Goal: Use online tool/utility: Utilize a website feature to perform a specific function

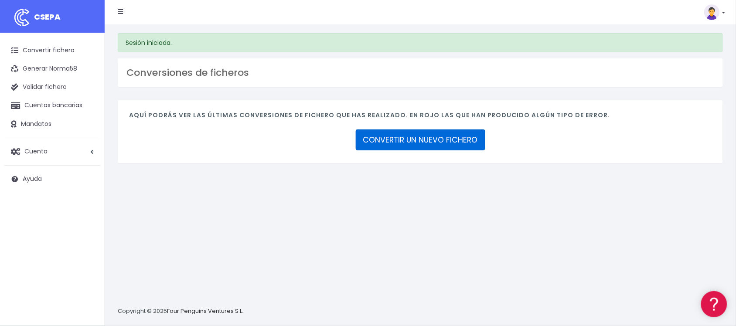
drag, startPoint x: 423, startPoint y: 140, endPoint x: 410, endPoint y: 134, distance: 13.7
click at [422, 140] on link "CONVERTIR UN NUEVO FICHERO" at bounding box center [421, 140] width 130 height 21
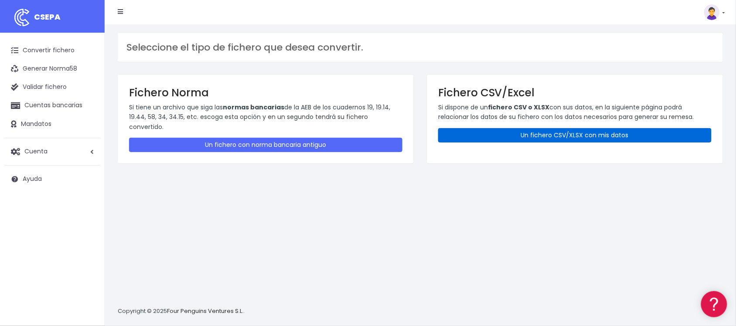
click at [526, 129] on link "Un fichero CSV/XLSX con mis datos" at bounding box center [574, 135] width 273 height 14
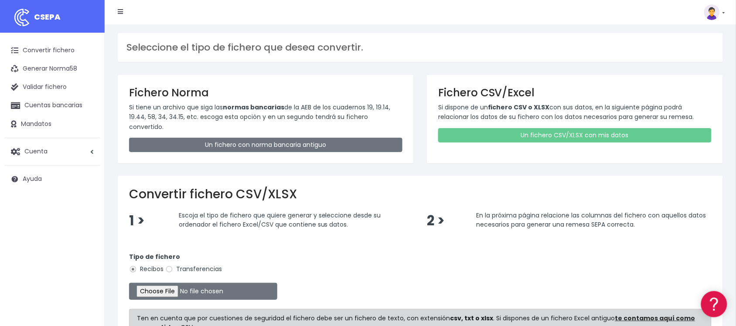
click at [188, 265] on label "Transferencias" at bounding box center [193, 269] width 57 height 9
click at [173, 266] on input "Transferencias" at bounding box center [169, 270] width 8 height 8
radio input "true"
click at [176, 284] on input "file" at bounding box center [203, 291] width 148 height 17
type input "C:\fakepath\2510102 SESS LKX 5833 FICHERO.xlsx"
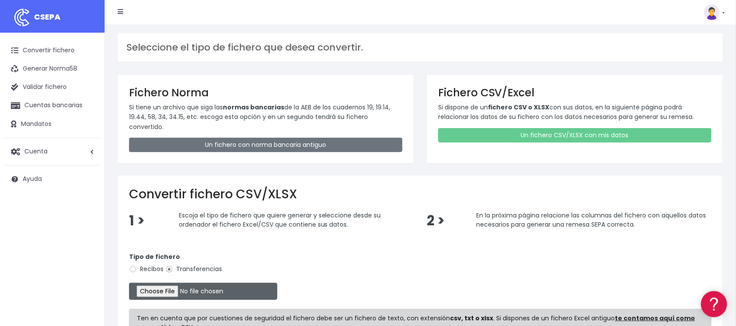
scroll to position [106, 0]
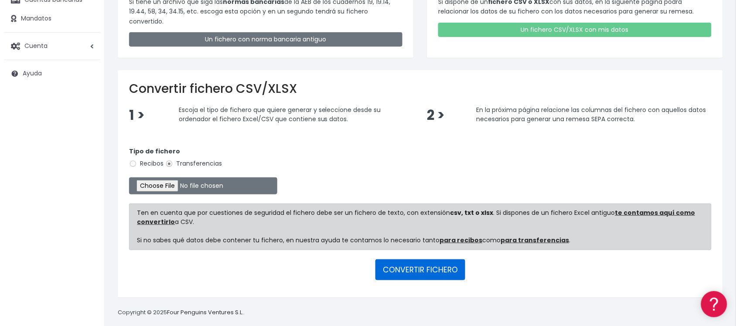
click at [408, 267] on button "CONVERTIR FICHERO" at bounding box center [420, 269] width 90 height 21
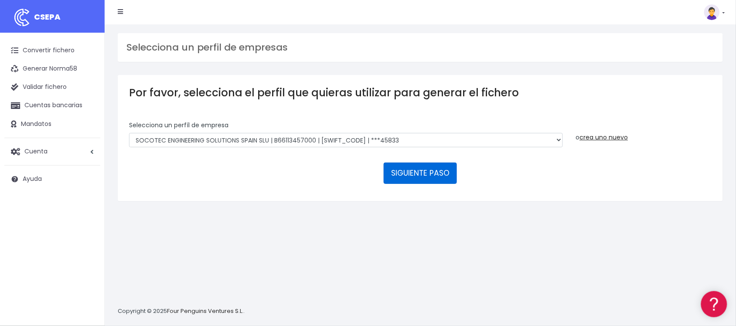
click at [423, 177] on button "SIGUIENTE PASO" at bounding box center [420, 173] width 73 height 21
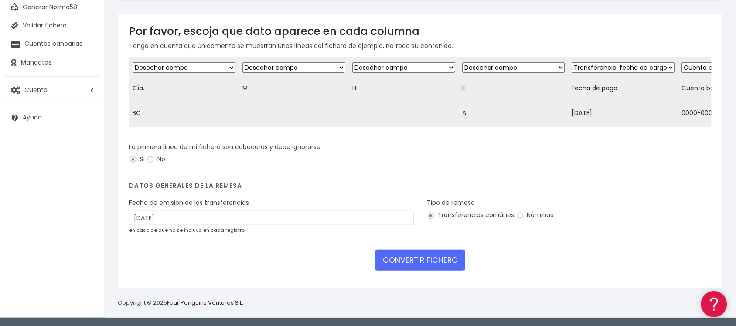
scroll to position [69, 0]
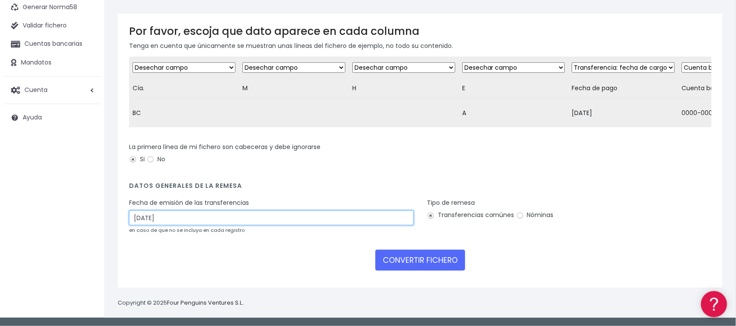
click at [240, 216] on input "12/10/2025" at bounding box center [271, 218] width 285 height 15
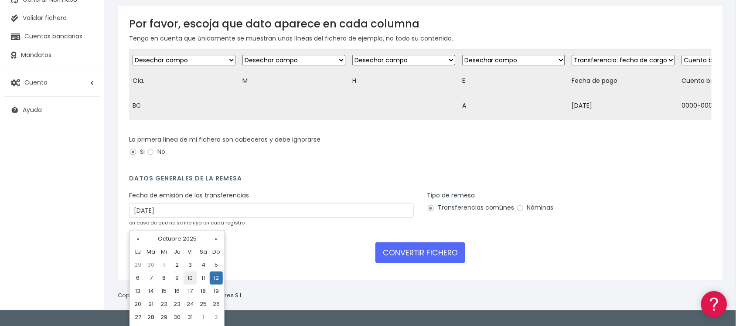
click at [189, 272] on td "10" at bounding box center [190, 278] width 13 height 13
type input "10/10/2025"
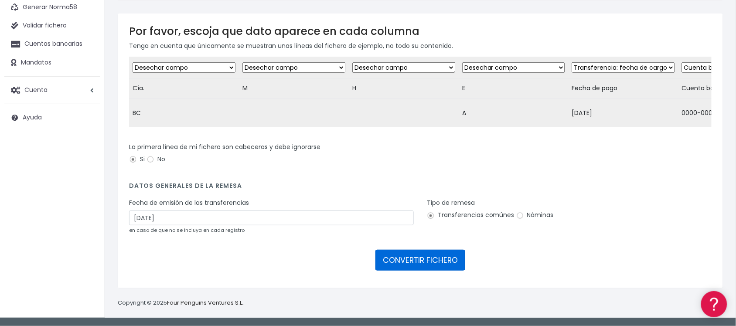
click at [407, 254] on button "CONVERTIR FICHERO" at bounding box center [420, 260] width 90 height 21
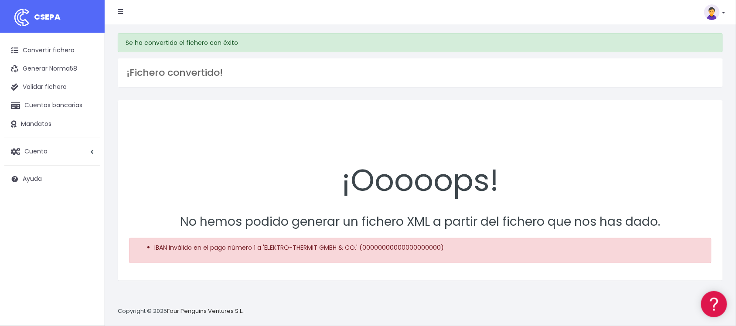
click at [33, 40] on div "Convertir fichero Generar Norma58 Validar fichero Cuentas bancarias Mandatos Cu…" at bounding box center [52, 113] width 105 height 160
click at [35, 48] on link "Convertir fichero" at bounding box center [52, 50] width 96 height 18
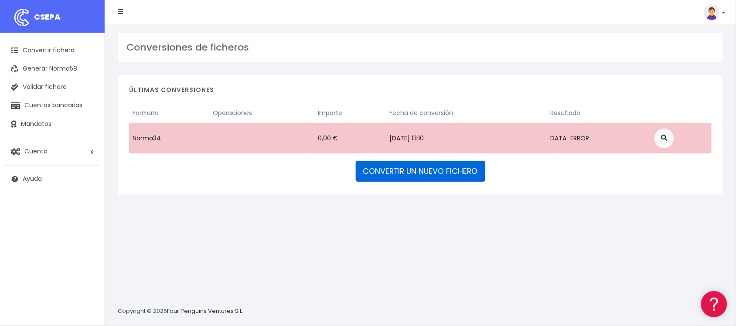
click at [438, 180] on link "CONVERTIR UN NUEVO FICHERO" at bounding box center [421, 171] width 130 height 21
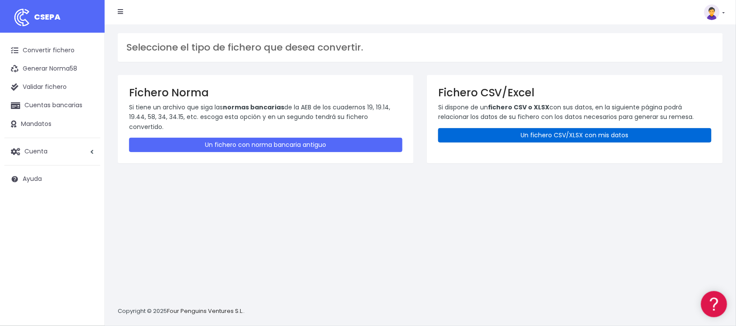
click at [552, 137] on link "Un fichero CSV/XLSX con mis datos" at bounding box center [574, 135] width 273 height 14
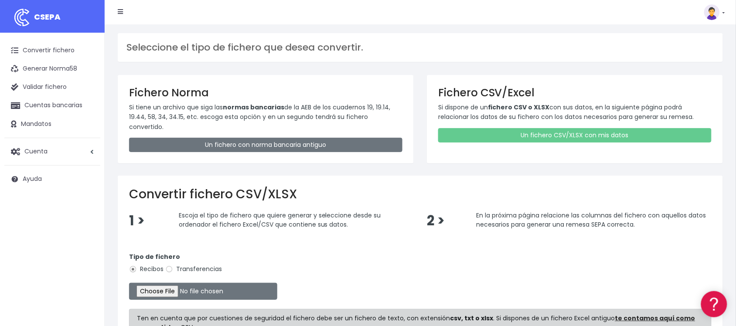
click at [194, 265] on label "Transferencias" at bounding box center [193, 269] width 57 height 9
click at [173, 266] on input "Transferencias" at bounding box center [169, 270] width 8 height 8
radio input "true"
click at [182, 283] on input "file" at bounding box center [203, 291] width 148 height 17
type input "C:\fakepath\2510102 SESS LKX 5833 FICHERO.xlsx"
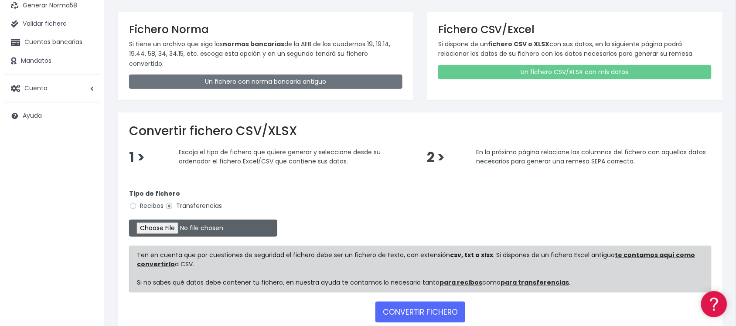
scroll to position [106, 0]
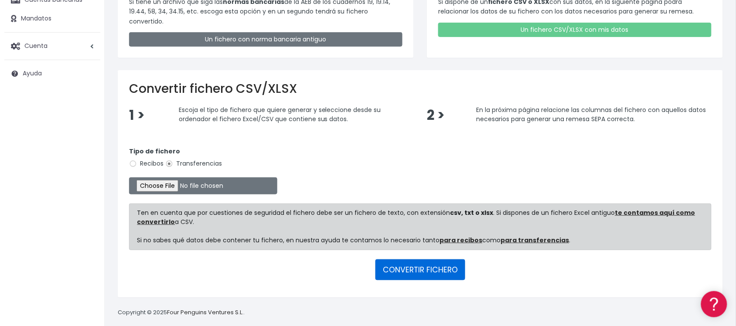
click at [410, 260] on button "CONVERTIR FICHERO" at bounding box center [420, 269] width 90 height 21
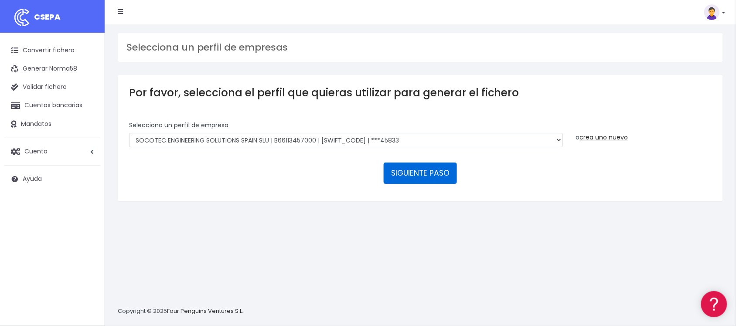
click at [419, 174] on button "SIGUIENTE PASO" at bounding box center [420, 173] width 73 height 21
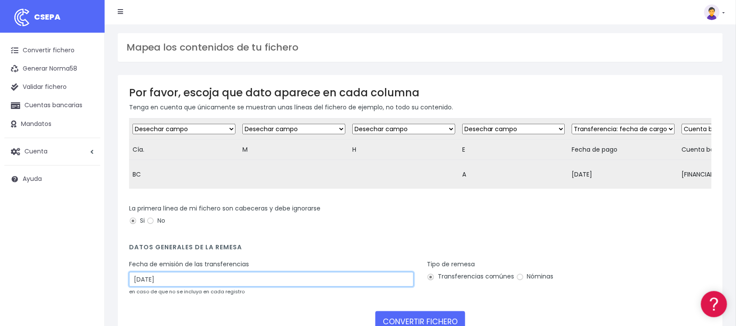
click at [217, 286] on input "12/10/2025" at bounding box center [271, 279] width 285 height 15
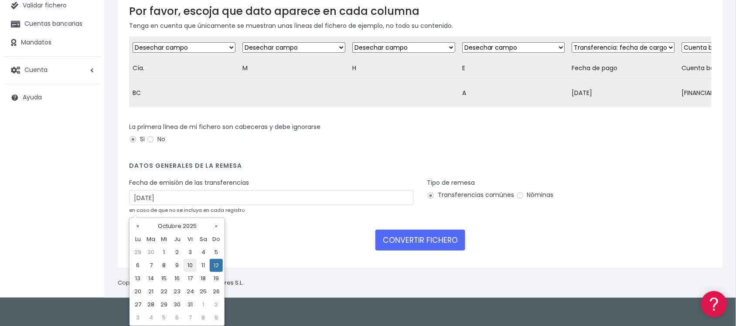
click at [188, 266] on td "10" at bounding box center [190, 265] width 13 height 13
type input "10/10/2025"
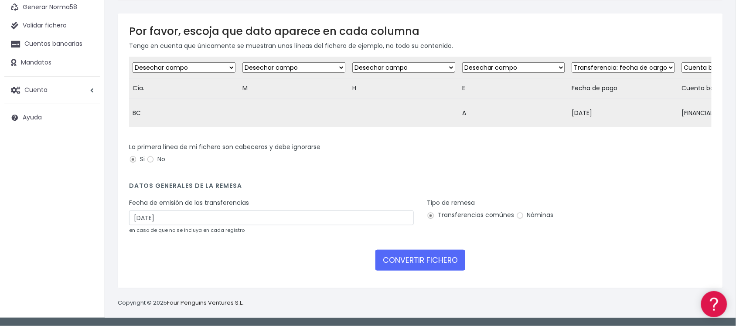
scroll to position [69, 0]
click at [419, 256] on button "CONVERTIR FICHERO" at bounding box center [420, 260] width 90 height 21
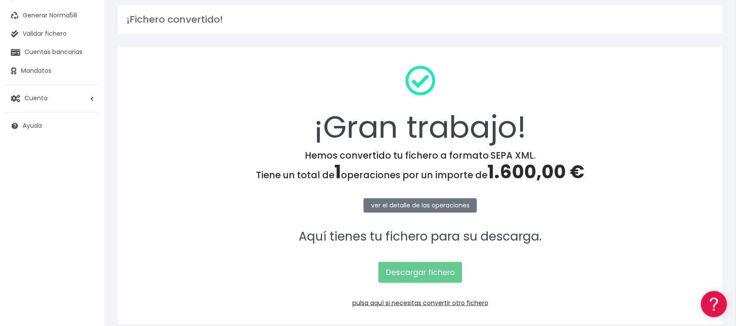
scroll to position [90, 0]
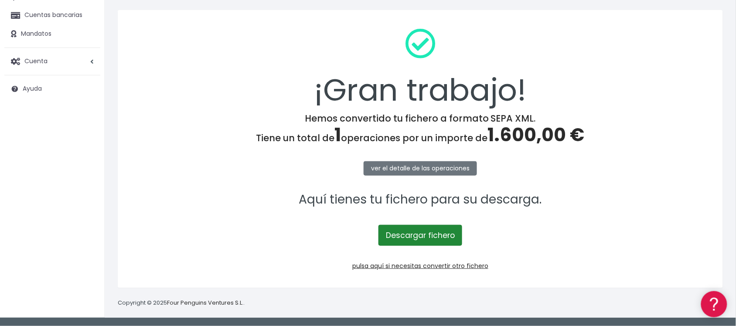
click at [422, 232] on link "Descargar fichero" at bounding box center [420, 235] width 84 height 21
click at [85, 107] on div "Convertir fichero Generar Norma58 Validar fichero Cuentas bancarias Mandatos Cu…" at bounding box center [52, 134] width 105 height 384
click at [46, 153] on div "Convertir fichero Generar Norma58 Validar fichero Cuentas bancarias Mandatos Cu…" at bounding box center [52, 134] width 105 height 384
drag, startPoint x: 133, startPoint y: 115, endPoint x: 140, endPoint y: 108, distance: 9.3
click at [134, 115] on h4 "Hemos convertido tu fichero a formato SEPA XML. Tiene un total de 1 operaciones…" at bounding box center [420, 129] width 583 height 33
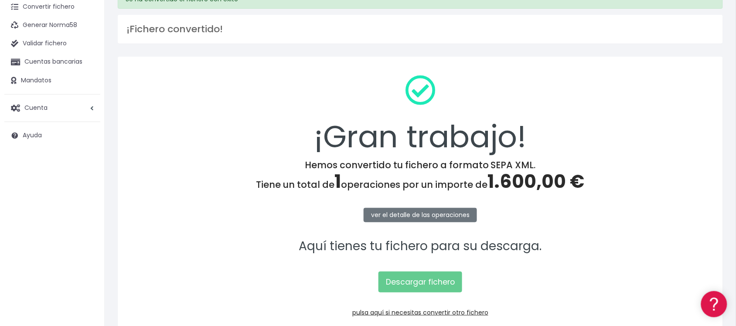
scroll to position [0, 0]
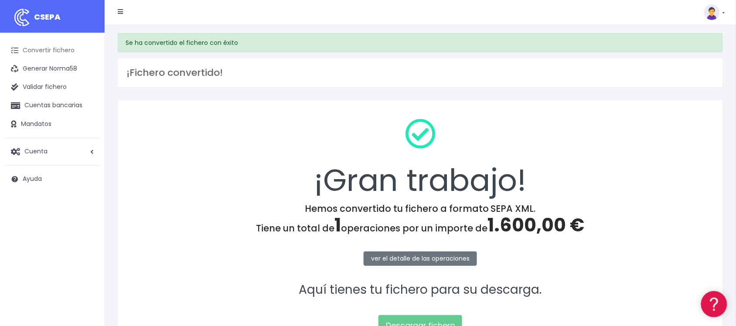
click at [55, 47] on link "Convertir fichero" at bounding box center [52, 50] width 96 height 18
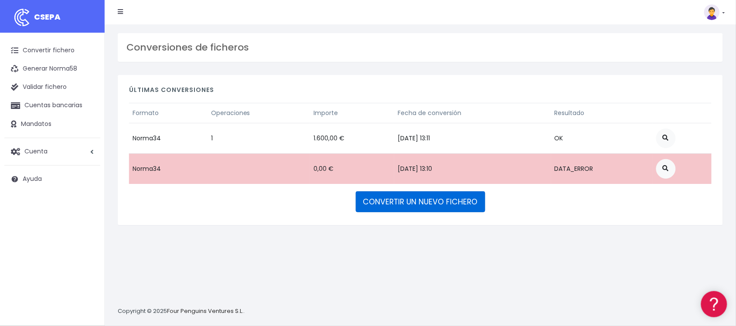
click at [443, 204] on link "CONVERTIR UN NUEVO FICHERO" at bounding box center [421, 201] width 130 height 21
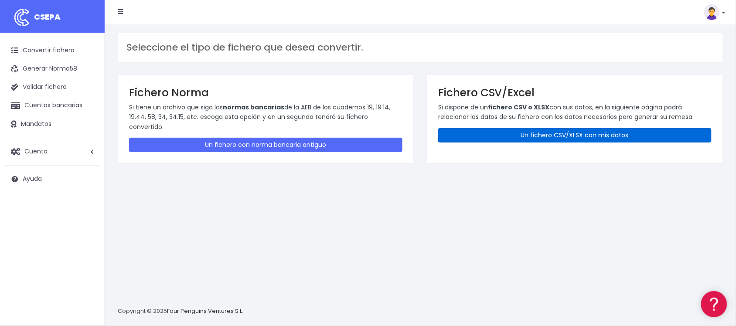
click at [511, 134] on link "Un fichero CSV/XLSX con mis datos" at bounding box center [574, 135] width 273 height 14
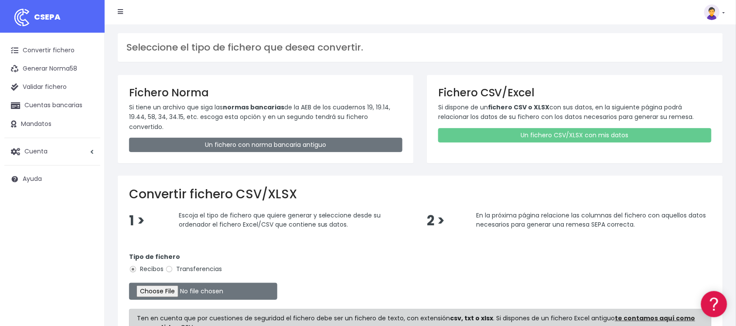
click at [197, 265] on label "Transferencias" at bounding box center [193, 269] width 57 height 9
click at [173, 266] on input "Transferencias" at bounding box center [169, 270] width 8 height 8
radio input "true"
click at [170, 286] on input "file" at bounding box center [203, 291] width 148 height 17
type input "C:\fakepath\2510103 EC BSAB FICHERO.xlsx"
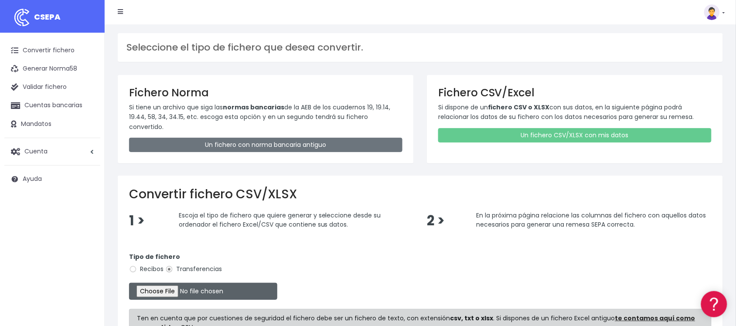
scroll to position [106, 0]
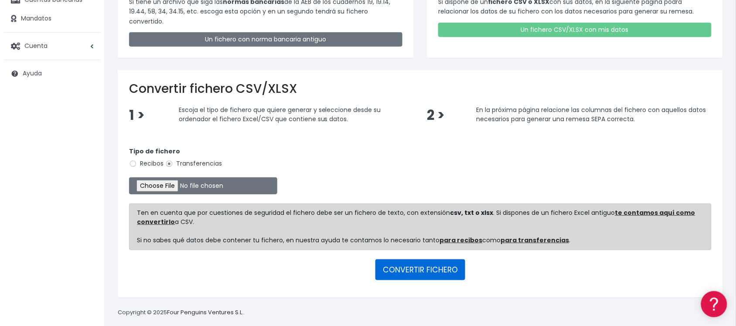
click at [389, 259] on button "CONVERTIR FICHERO" at bounding box center [420, 269] width 90 height 21
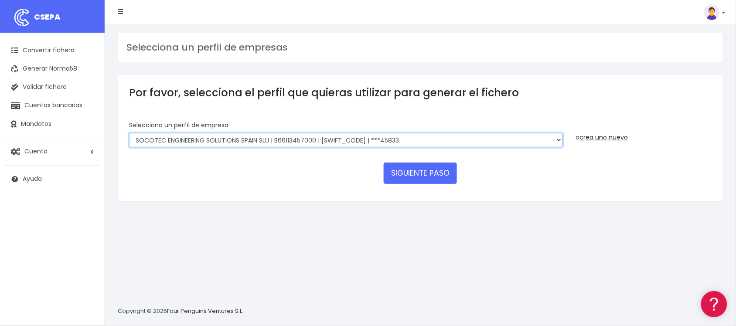
click at [302, 145] on select "SOCOTEC ENGINEERING SOLUTIONS SPAIN SLU | B66113457000 | CAIXESBBXXX | ***45833…" at bounding box center [346, 140] width 434 height 15
select select "2722"
click at [129, 133] on select "SOCOTEC ENGINEERING SOLUTIONS SPAIN SLU | B66113457000 | CAIXESBBXXX | ***45833…" at bounding box center [346, 140] width 434 height 15
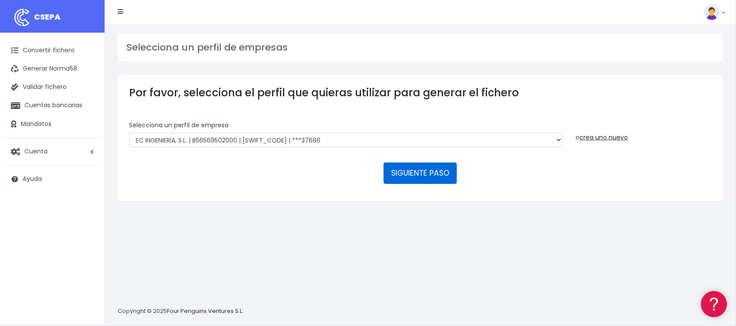
click at [435, 171] on button "SIGUIENTE PASO" at bounding box center [420, 173] width 73 height 21
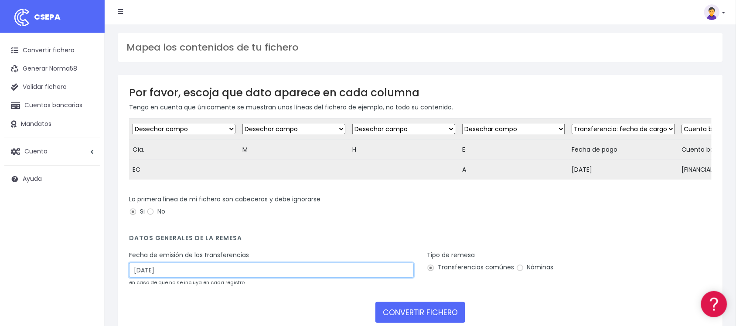
click at [231, 276] on input "12/10/2025" at bounding box center [271, 270] width 285 height 15
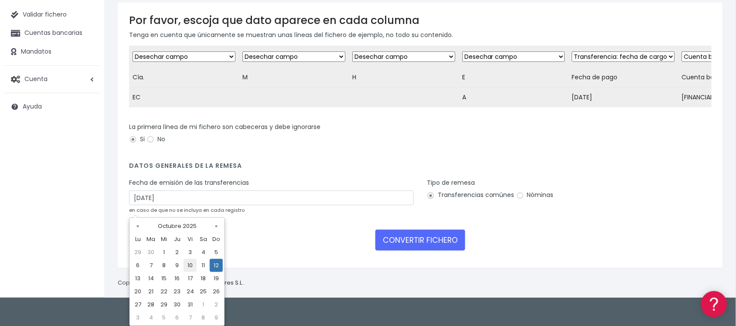
click at [192, 265] on td "10" at bounding box center [190, 265] width 13 height 13
type input "10/10/2025"
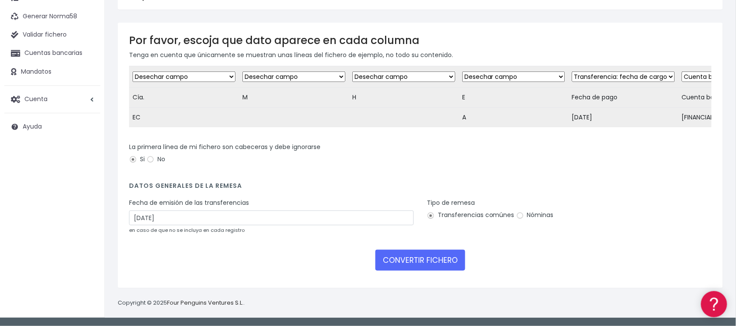
scroll to position [60, 0]
click at [389, 253] on button "CONVERTIR FICHERO" at bounding box center [420, 260] width 90 height 21
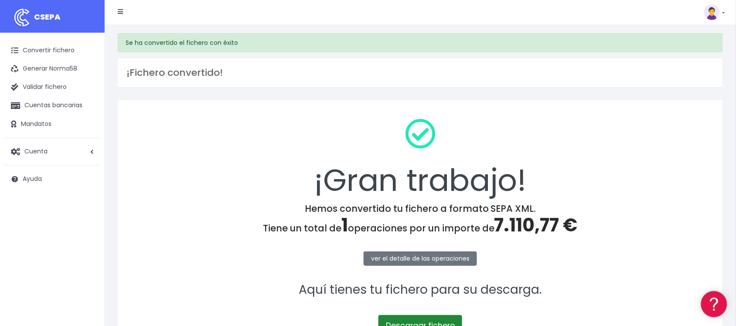
drag, startPoint x: 402, startPoint y: 323, endPoint x: 414, endPoint y: 321, distance: 11.9
click at [403, 323] on link "Descargar fichero" at bounding box center [420, 325] width 84 height 21
